Goal: Task Accomplishment & Management: Check status

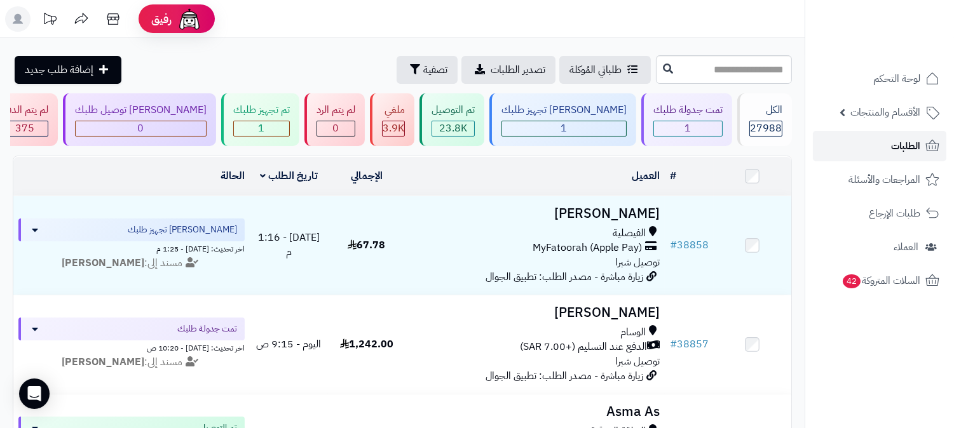
click at [909, 151] on span "الطلبات" at bounding box center [905, 146] width 29 height 18
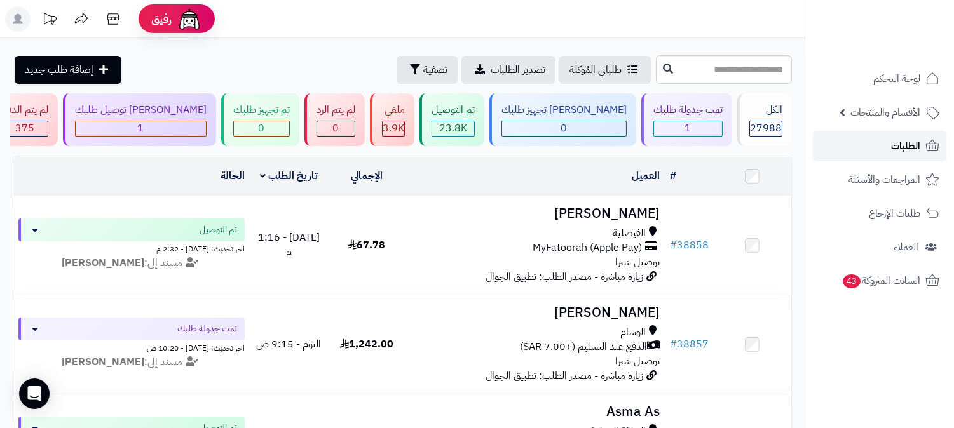
click at [919, 144] on span "الطلبات" at bounding box center [905, 146] width 29 height 18
click at [916, 142] on span "الطلبات" at bounding box center [905, 146] width 29 height 18
click at [869, 144] on link "الطلبات" at bounding box center [879, 146] width 133 height 30
click at [905, 152] on span "الطلبات" at bounding box center [905, 146] width 29 height 18
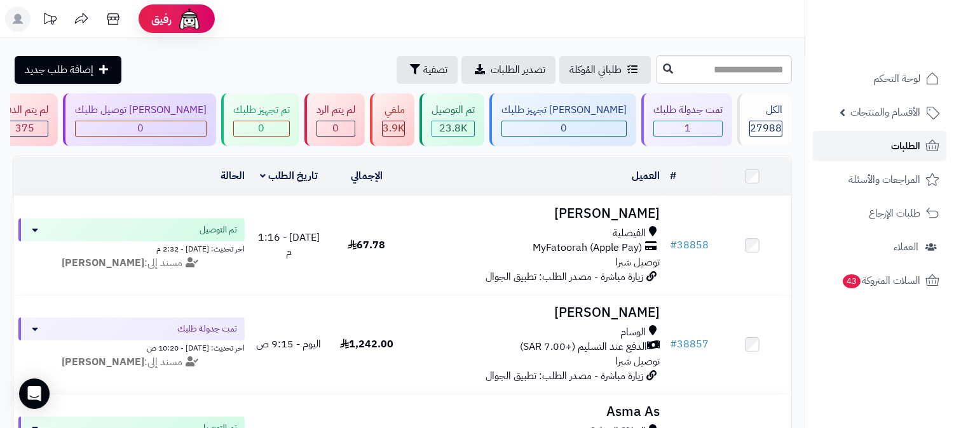
click at [916, 136] on link "الطلبات" at bounding box center [879, 146] width 133 height 30
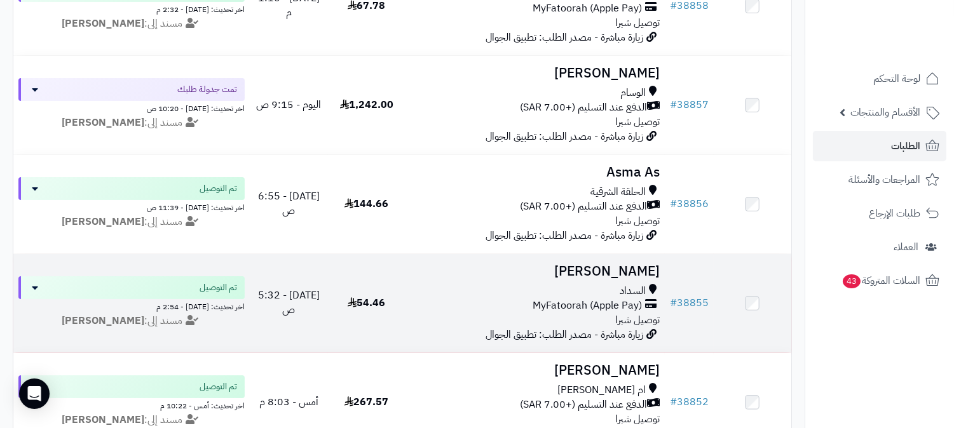
scroll to position [282, 0]
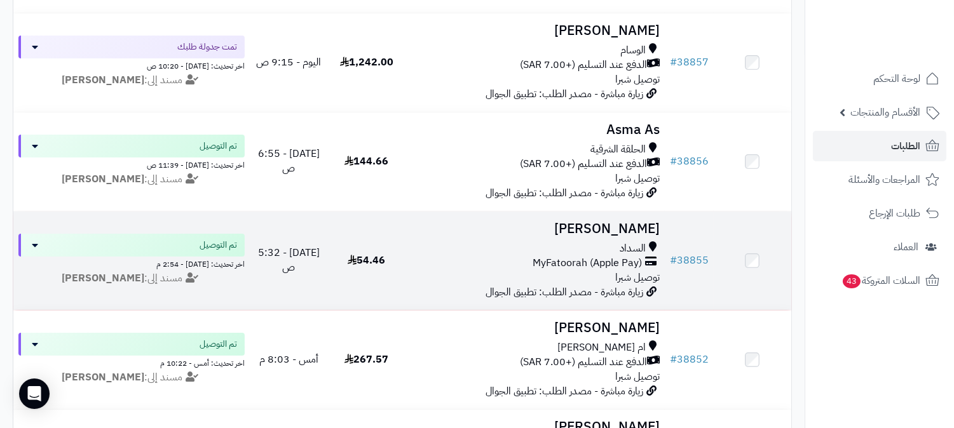
click at [616, 222] on h3 "[PERSON_NAME]" at bounding box center [534, 229] width 249 height 15
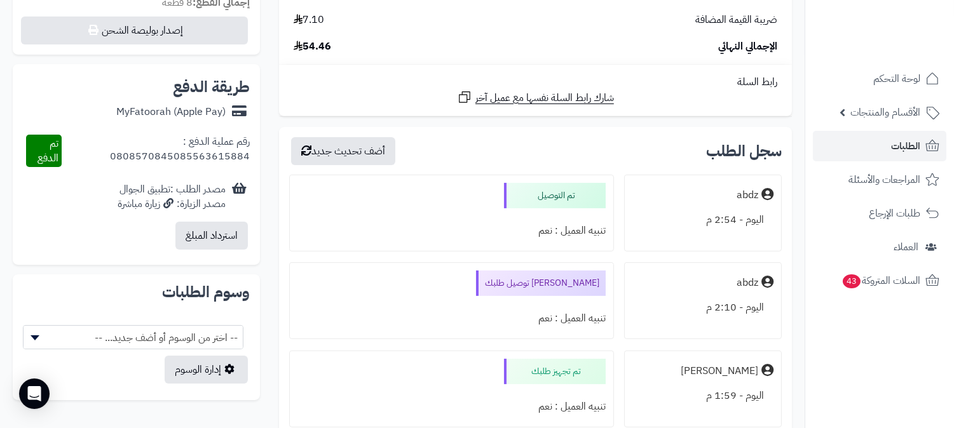
scroll to position [606, 0]
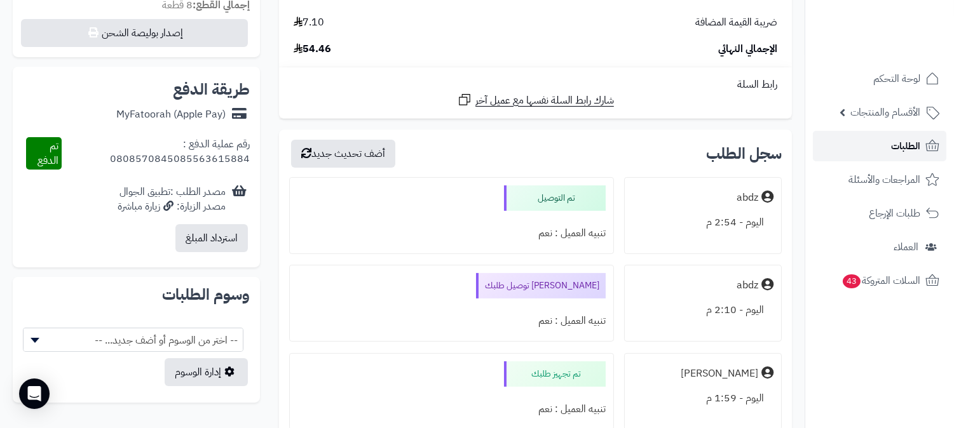
click at [907, 140] on span "الطلبات" at bounding box center [905, 146] width 29 height 18
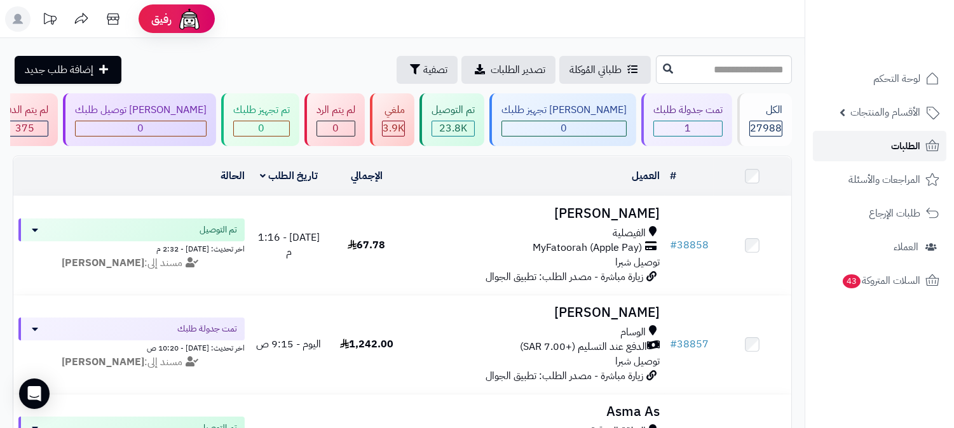
click at [906, 138] on span "الطلبات" at bounding box center [905, 146] width 29 height 18
click at [913, 147] on span "الطلبات" at bounding box center [905, 146] width 29 height 18
click at [907, 141] on span "الطلبات" at bounding box center [905, 146] width 29 height 18
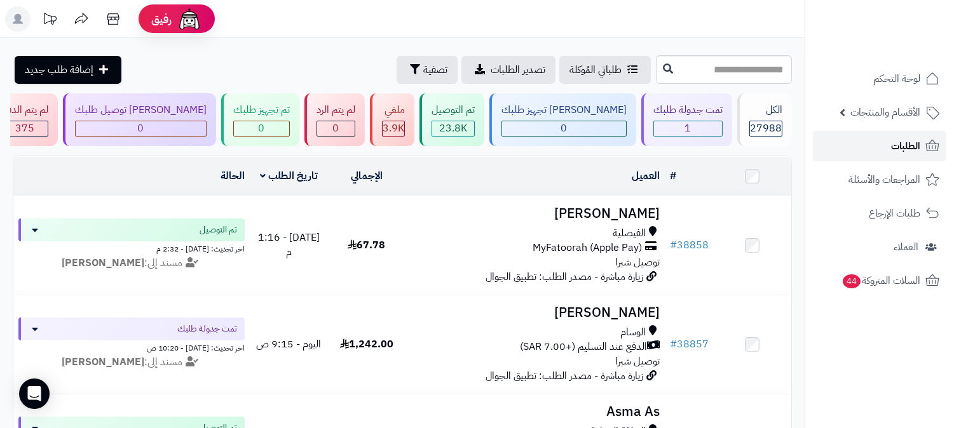
click at [865, 138] on link "الطلبات" at bounding box center [879, 146] width 133 height 30
click at [872, 144] on link "الطلبات" at bounding box center [879, 146] width 133 height 30
click at [860, 147] on link "الطلبات" at bounding box center [879, 146] width 133 height 30
click at [891, 154] on span "الطلبات" at bounding box center [905, 146] width 29 height 18
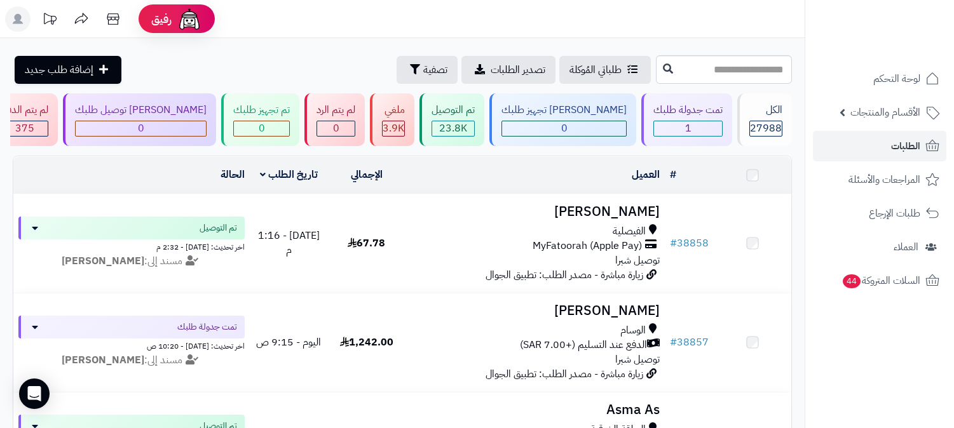
click at [898, 147] on span "الطلبات" at bounding box center [905, 146] width 29 height 18
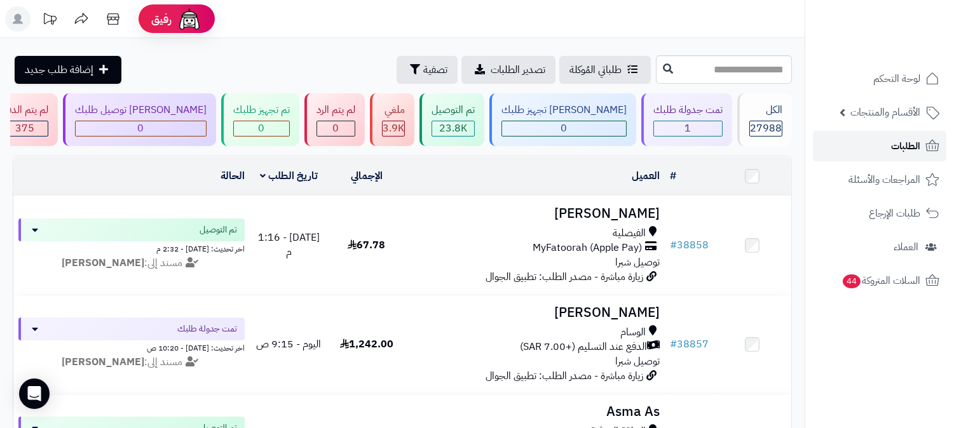
click at [897, 146] on span "الطلبات" at bounding box center [905, 146] width 29 height 18
click at [888, 155] on link "الطلبات" at bounding box center [879, 146] width 133 height 30
click at [914, 114] on span "الأقسام والمنتجات" at bounding box center [885, 113] width 70 height 18
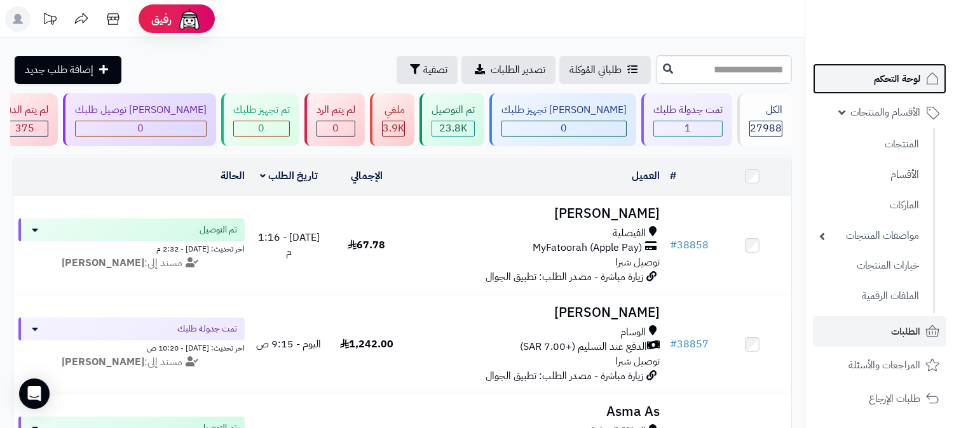
click at [904, 72] on span "لوحة التحكم" at bounding box center [897, 79] width 46 height 18
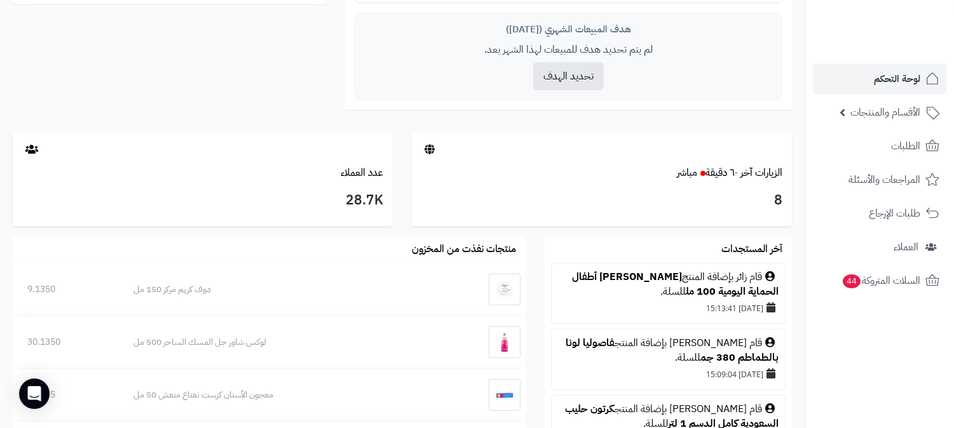
scroll to position [564, 0]
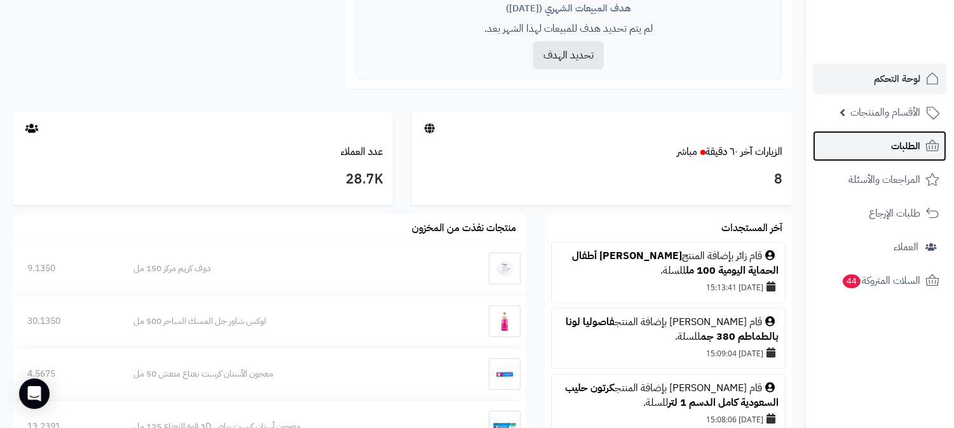
click at [895, 151] on span "الطلبات" at bounding box center [905, 146] width 29 height 18
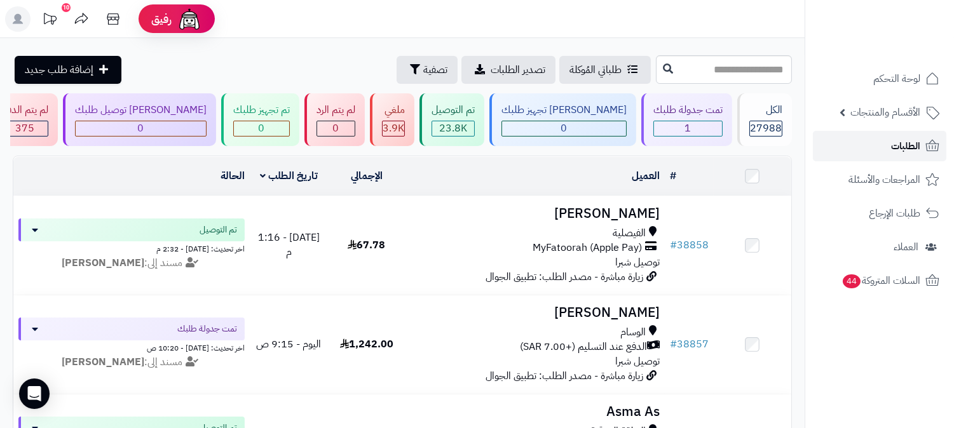
click at [904, 147] on span "الطلبات" at bounding box center [905, 146] width 29 height 18
click at [903, 140] on span "الطلبات" at bounding box center [905, 146] width 29 height 18
click at [935, 141] on icon at bounding box center [932, 146] width 15 height 15
